Goal: Task Accomplishment & Management: Manage account settings

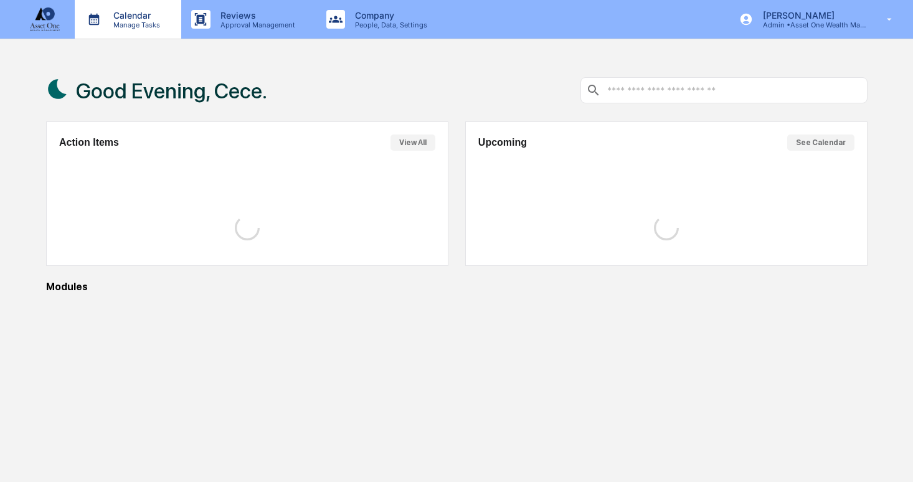
click at [120, 25] on p "Manage Tasks" at bounding box center [134, 25] width 63 height 9
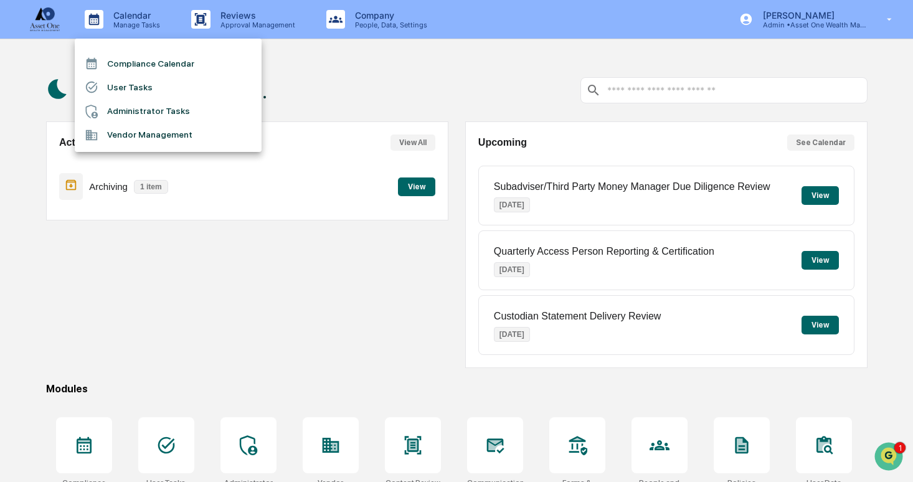
click at [157, 95] on li "User Tasks" at bounding box center [168, 87] width 187 height 24
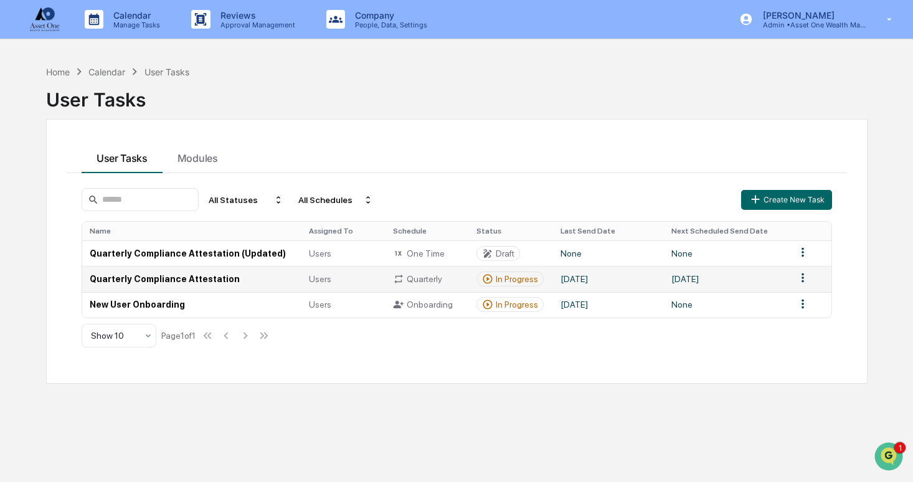
click at [640, 280] on td "[DATE]" at bounding box center [608, 279] width 111 height 26
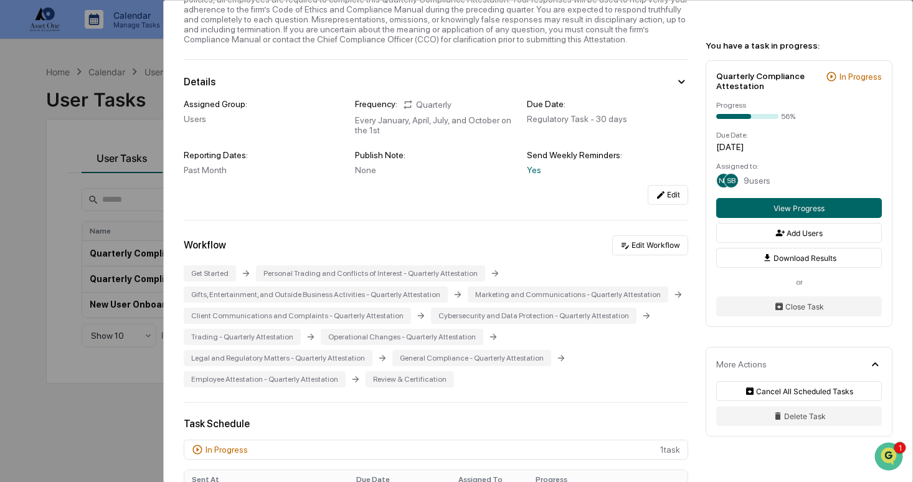
scroll to position [105, 0]
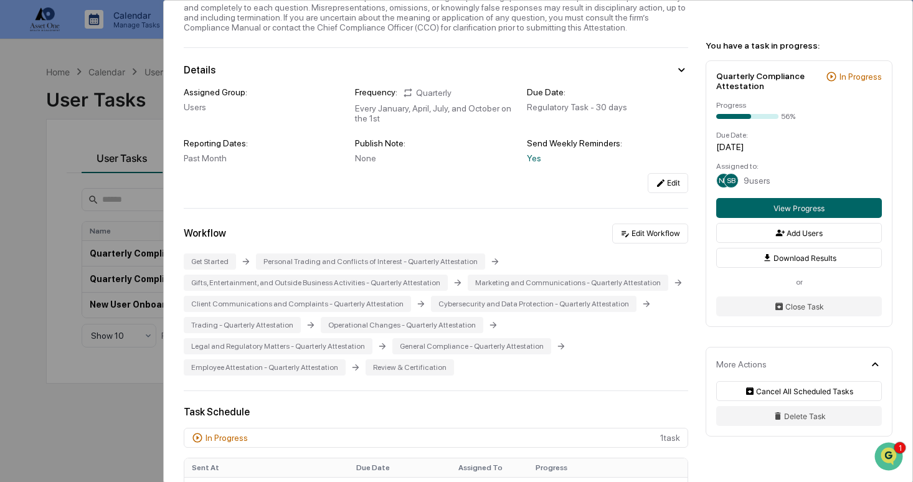
click at [64, 323] on div "User Tasks Quarterly Compliance Attestation Quarterly Compliance Attestation Ac…" at bounding box center [456, 241] width 913 height 482
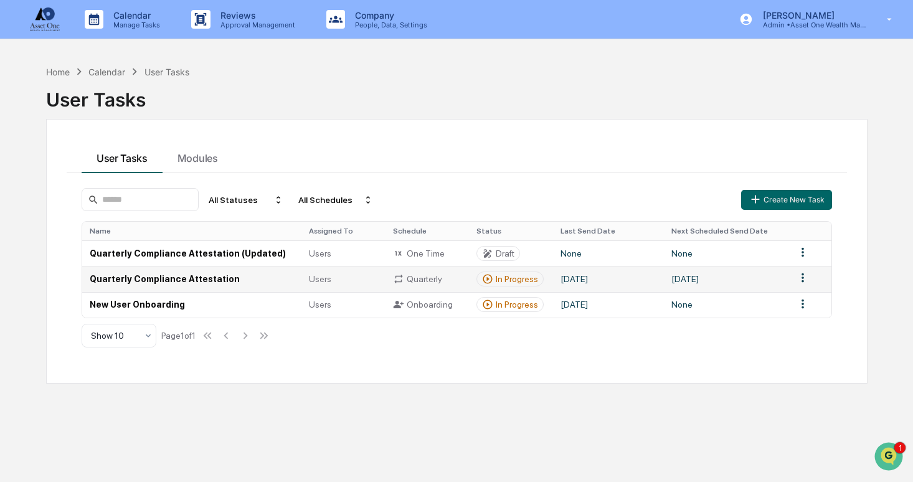
click at [805, 280] on html "Calendar Manage Tasks Reviews Approval Management Company People, Data, Setting…" at bounding box center [456, 241] width 913 height 482
click at [787, 321] on div "Delete" at bounding box center [803, 321] width 80 height 20
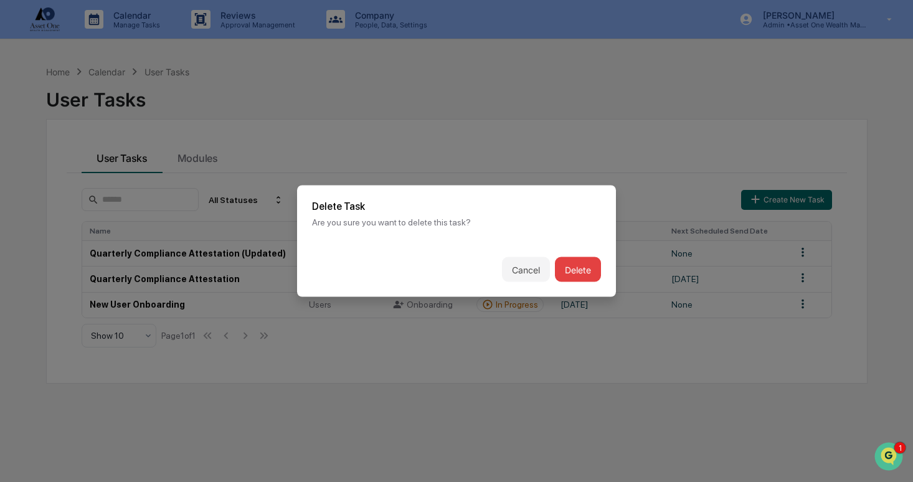
click at [577, 269] on button "Delete" at bounding box center [578, 269] width 46 height 25
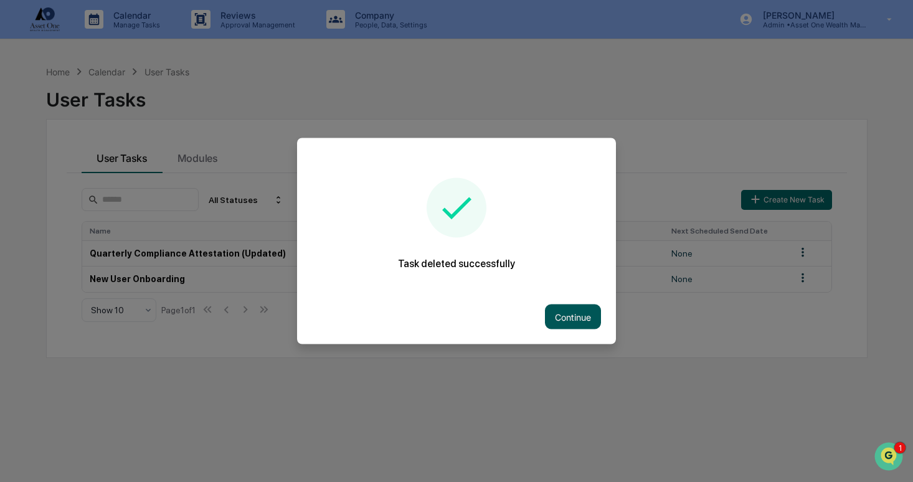
click at [560, 309] on button "Continue" at bounding box center [573, 317] width 56 height 25
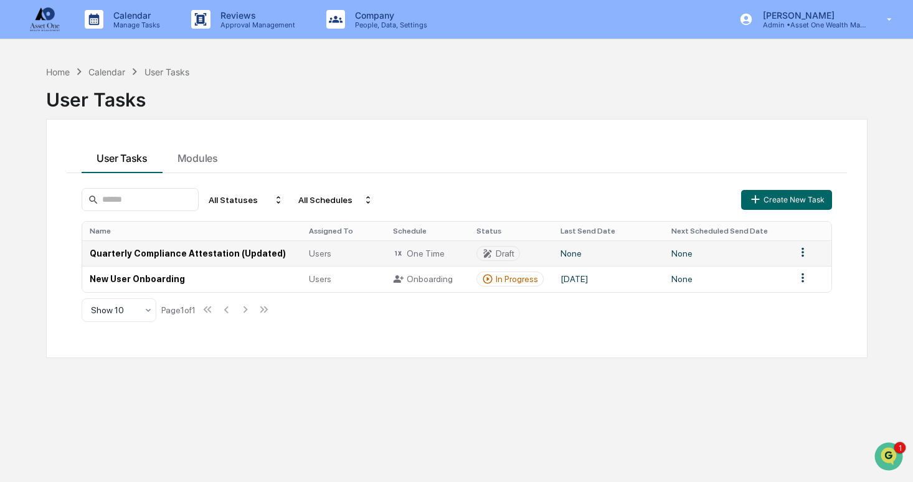
click at [372, 256] on div "Users" at bounding box center [343, 253] width 69 height 10
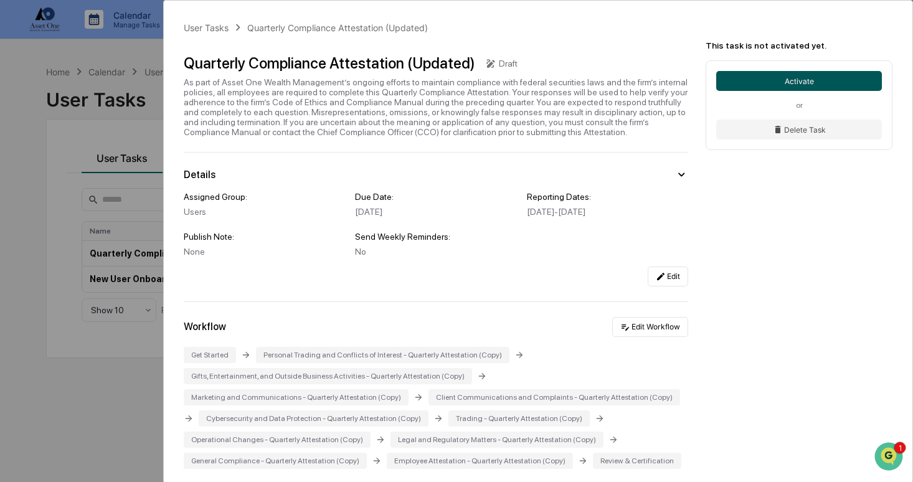
click at [739, 80] on button "Activate" at bounding box center [799, 81] width 166 height 20
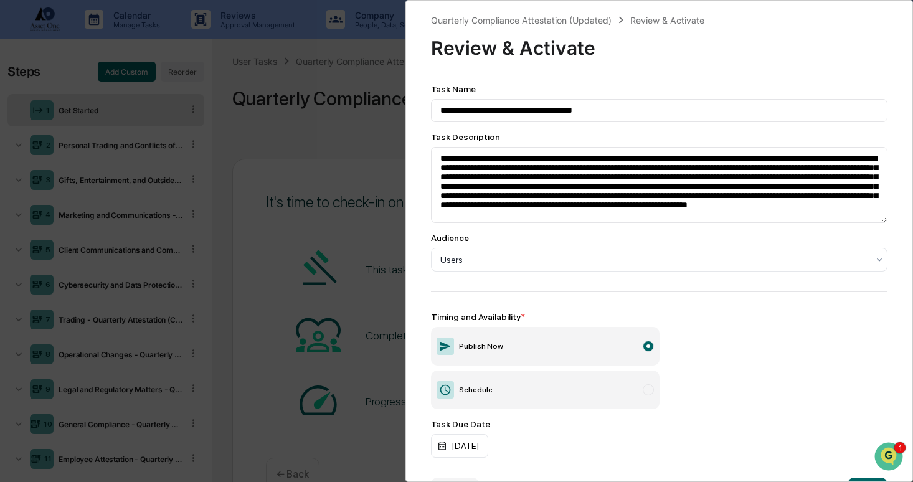
scroll to position [42, 0]
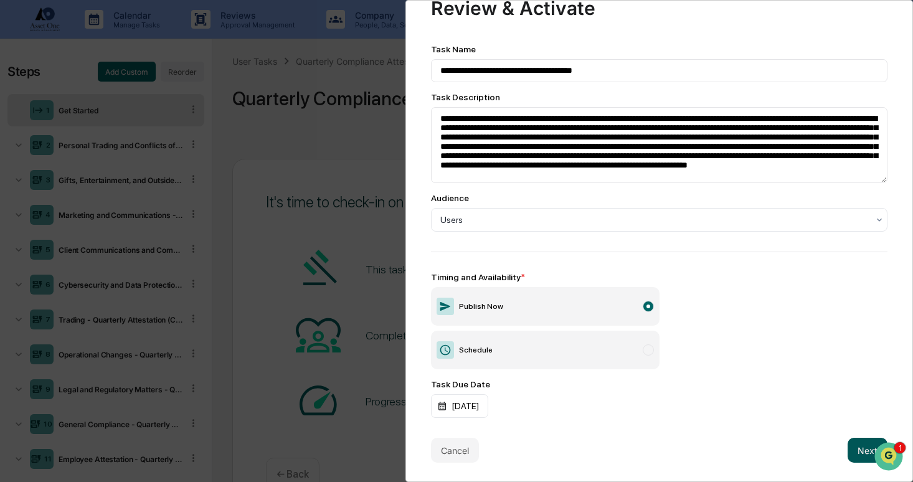
click at [854, 446] on button "Next" at bounding box center [868, 450] width 40 height 25
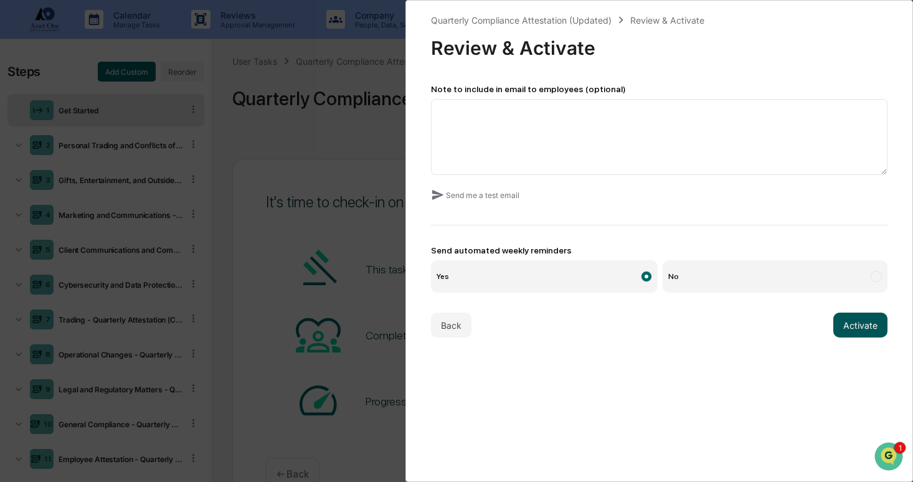
click at [869, 323] on button "Activate" at bounding box center [860, 325] width 54 height 25
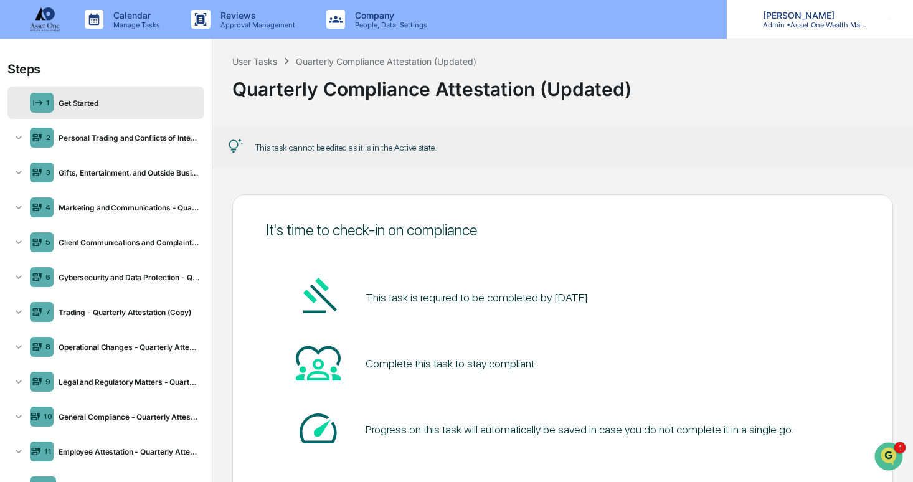
click at [818, 33] on div "[PERSON_NAME] Admin • Asset One Wealth Management" at bounding box center [820, 19] width 186 height 39
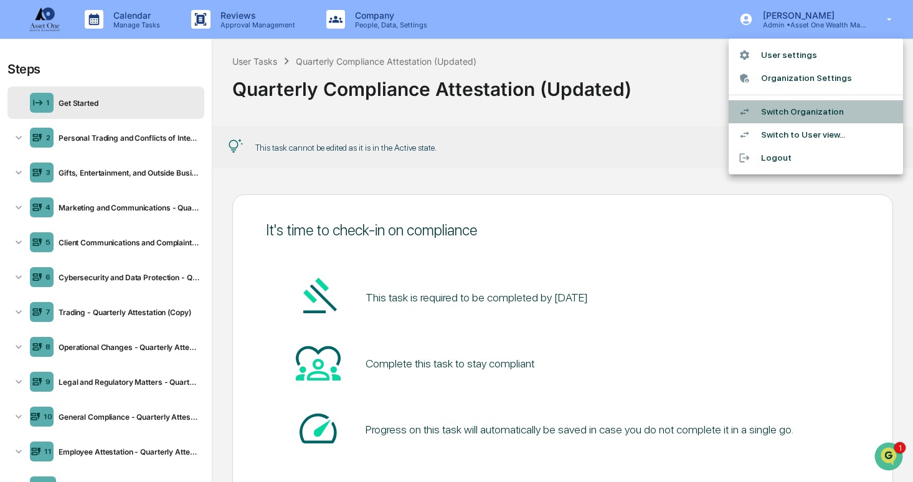
click at [795, 108] on li "Switch Organization" at bounding box center [816, 111] width 174 height 23
